Goal: Transaction & Acquisition: Purchase product/service

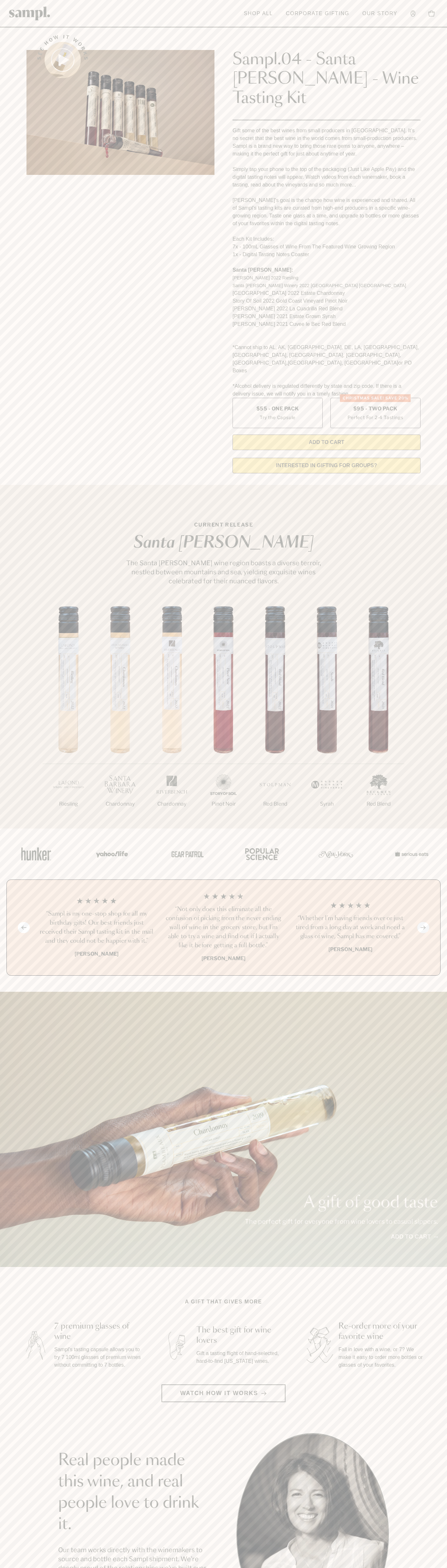
click at [228, 8] on header "Toggle navigation menu Shop All Corporate Gifting Our Story Account Story Shop …" at bounding box center [224, 13] width 447 height 27
click at [436, 172] on section "See how it works Sampl.04 - Santa Barbara - Wine Tasting Kit Gift some of the b…" at bounding box center [224, 252] width 447 height 453
click at [254, 1567] on html "Skip to main content Toggle navigation menu Shop All Corporate Gifting Our Stor…" at bounding box center [224, 1304] width 447 height 2608
click at [7, 901] on div "Previous slide Next slide “Not only does this eliminate all the confusion of pi…" at bounding box center [223, 927] width 434 height 96
